Goal: Check status: Check status

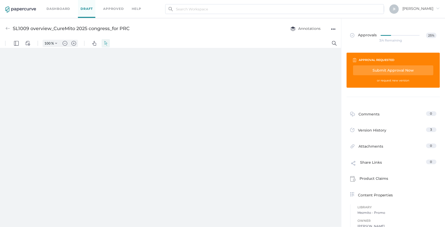
type input "157"
click at [429, 35] on span "25%" at bounding box center [431, 35] width 10 height 5
click at [427, 35] on span "25%" at bounding box center [431, 35] width 10 height 5
click at [398, 38] on link "Approvals 25%" at bounding box center [393, 36] width 92 height 16
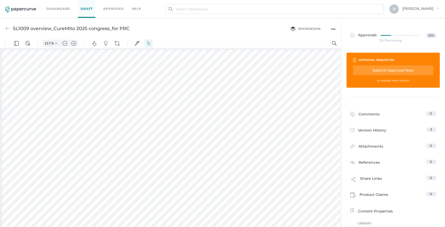
click at [349, 43] on link "Approvals 25%" at bounding box center [393, 36] width 92 height 16
click at [348, 36] on link "Approvals 25%" at bounding box center [393, 36] width 92 height 16
click at [350, 35] on img at bounding box center [352, 35] width 4 height 4
click at [357, 35] on span "Approvals" at bounding box center [363, 36] width 27 height 6
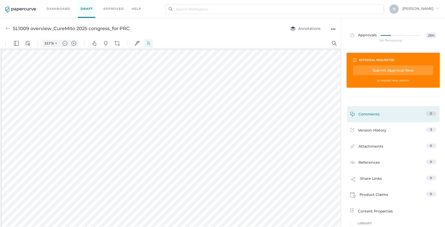
click at [373, 116] on div "Comments" at bounding box center [365, 115] width 30 height 8
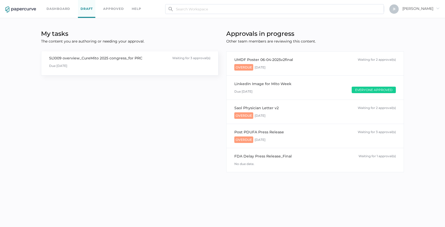
click at [175, 57] on div "Waiting for 3 approval(s)" at bounding box center [191, 58] width 38 height 6
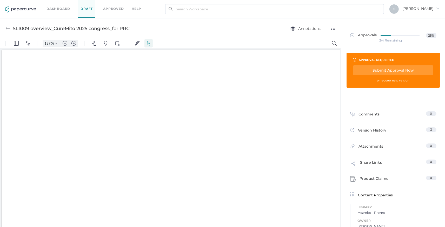
type input "157"
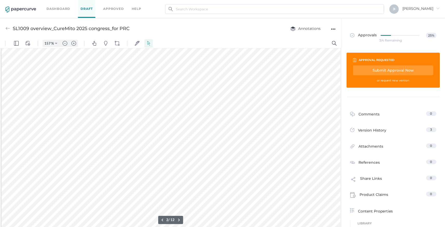
type input "1"
